Goal: Transaction & Acquisition: Purchase product/service

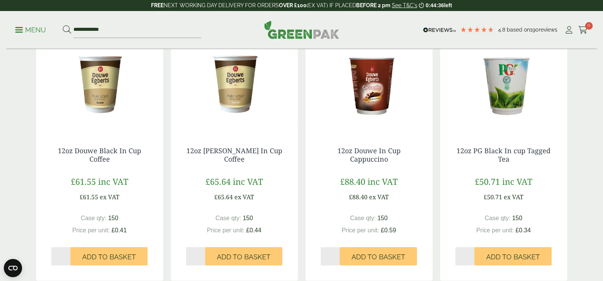
scroll to position [169, 0]
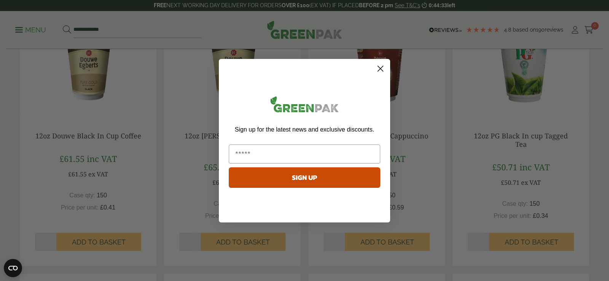
click at [381, 70] on circle "Close dialog" at bounding box center [380, 68] width 13 height 13
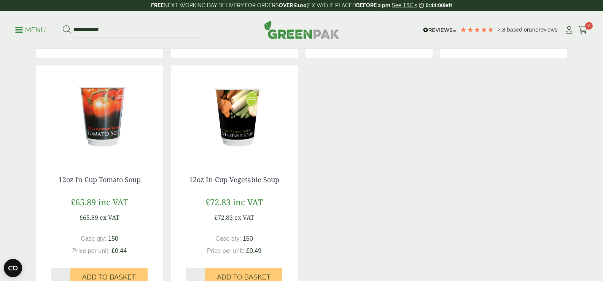
scroll to position [644, 0]
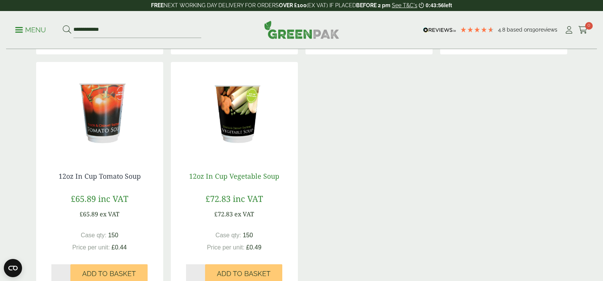
click at [221, 172] on link "12oz In Cup Vegetable Soup" at bounding box center [234, 176] width 90 height 9
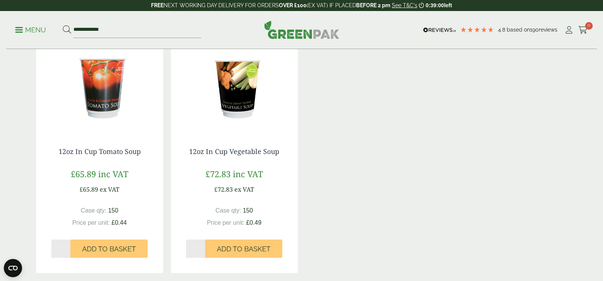
scroll to position [673, 0]
